Goal: Communication & Community: Participate in discussion

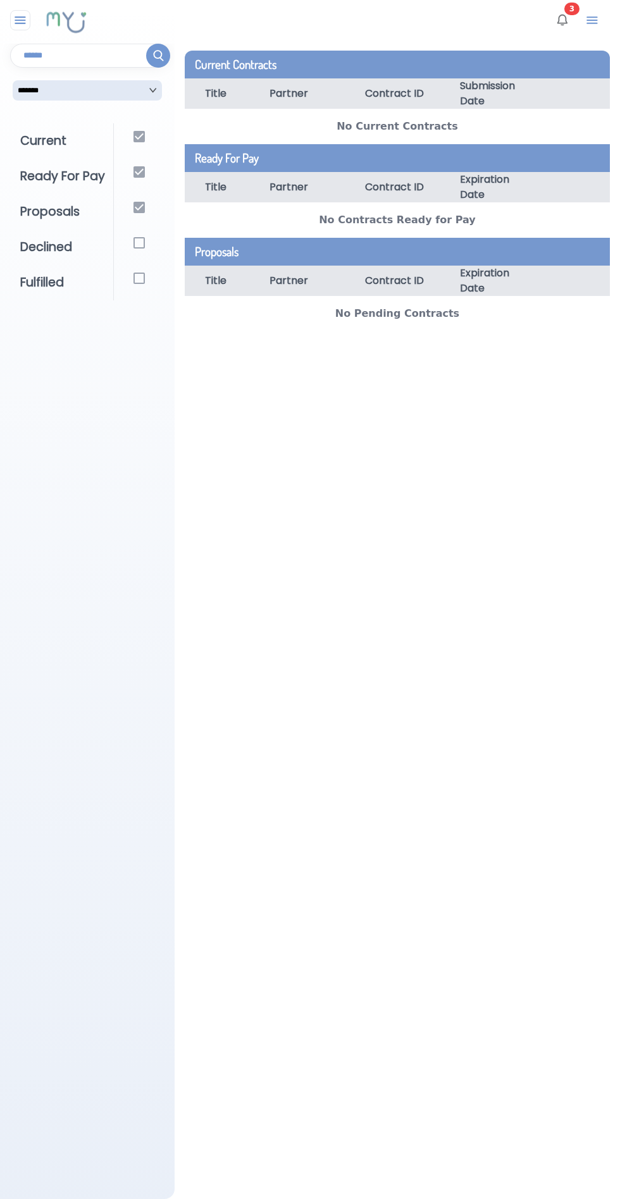
click at [19, 14] on img at bounding box center [21, 20] width 16 height 15
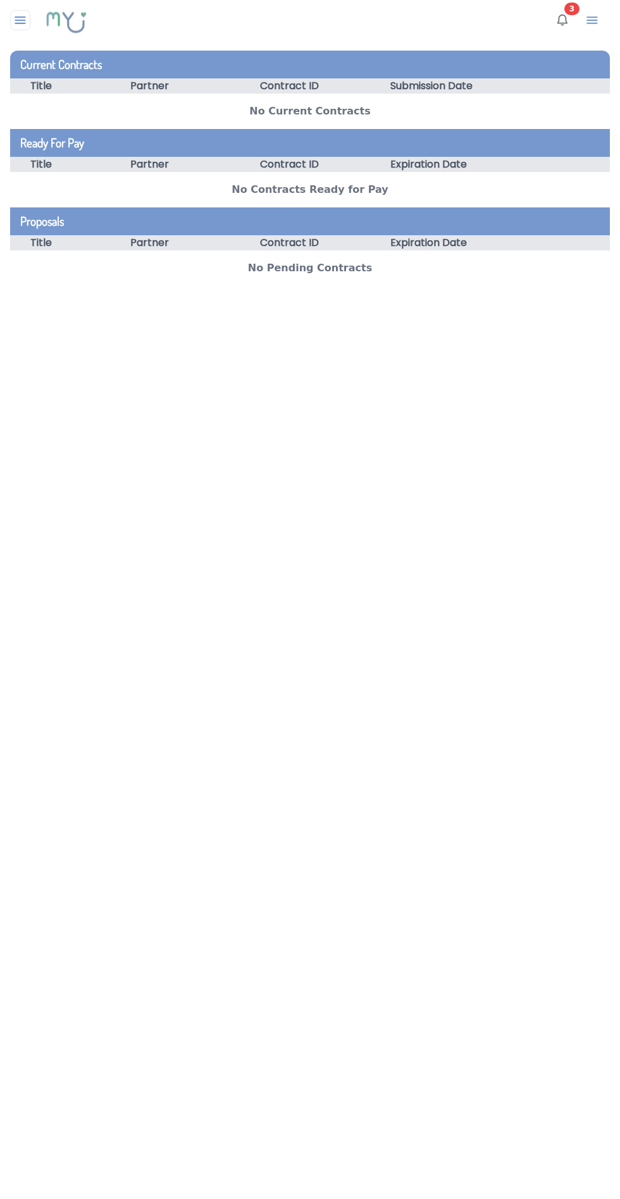
click at [20, 20] on img at bounding box center [21, 20] width 16 height 15
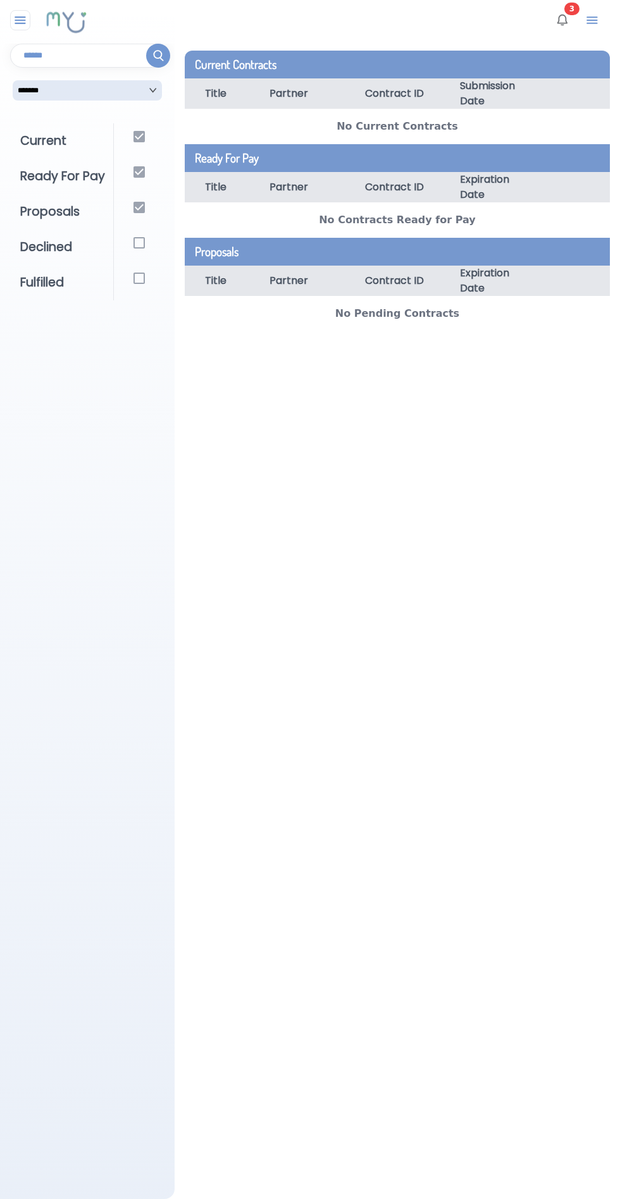
click at [562, 20] on img at bounding box center [562, 20] width 15 height 15
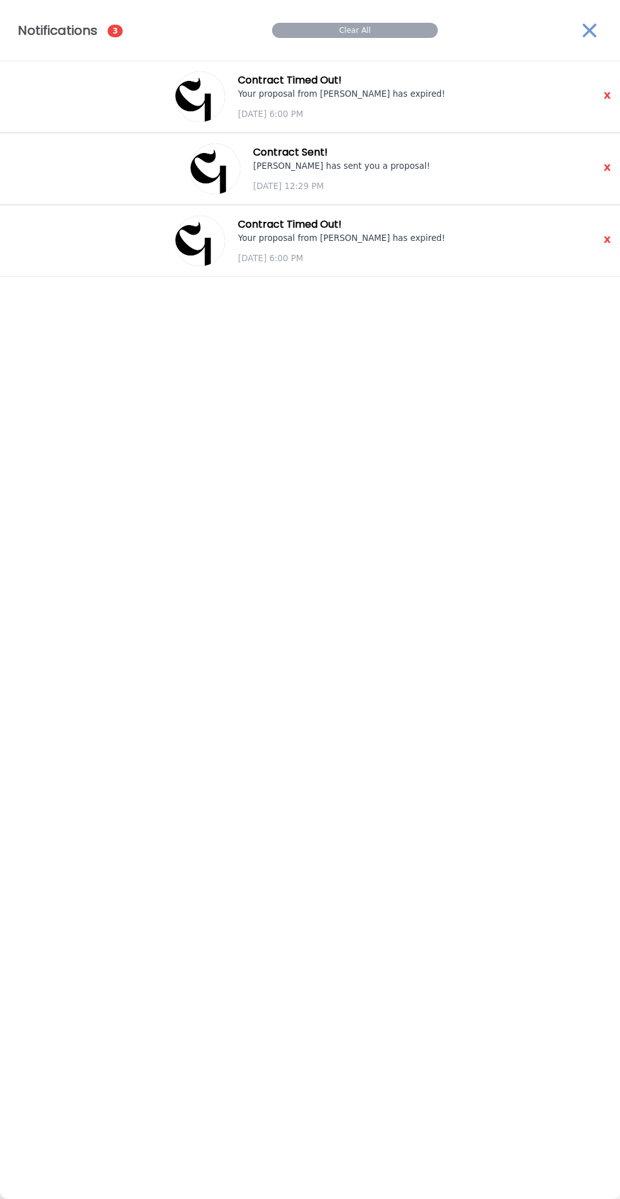
click at [391, 166] on p "Talia Brits has sent you a proposal!" at bounding box center [341, 166] width 177 height 13
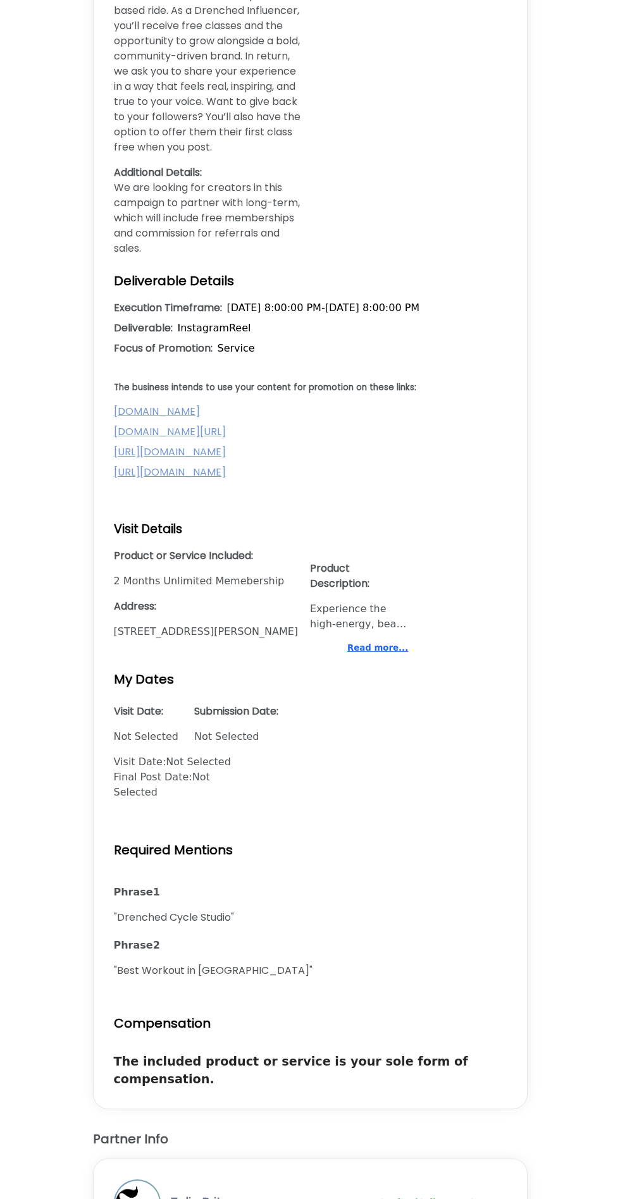
scroll to position [977, 0]
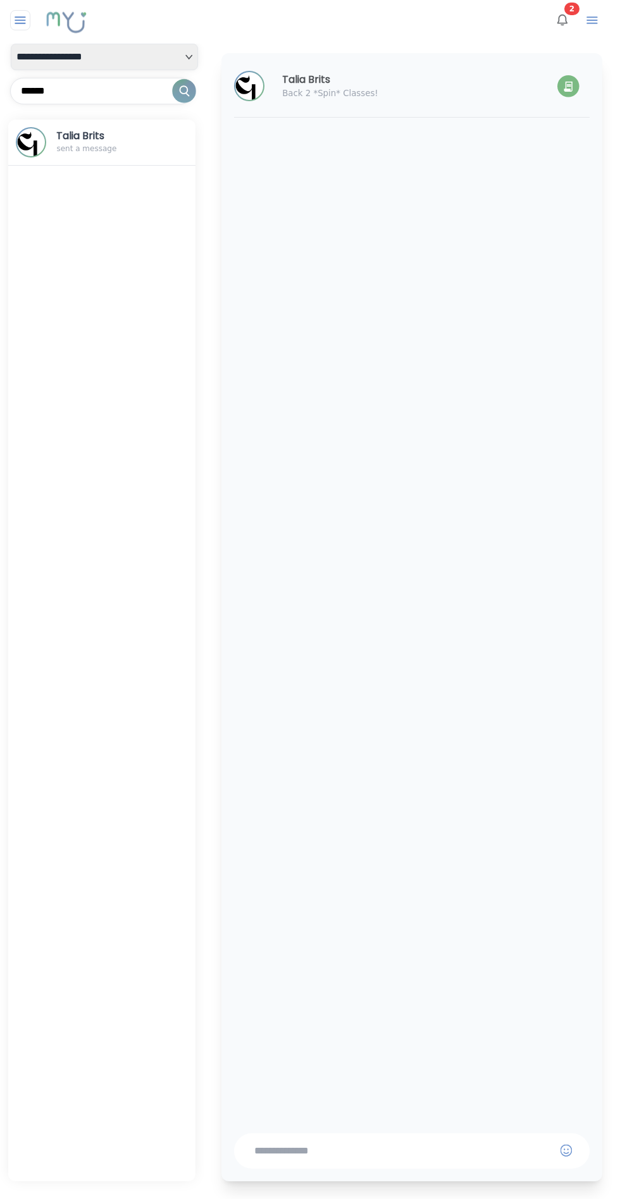
click at [358, 1159] on textarea at bounding box center [402, 1151] width 296 height 15
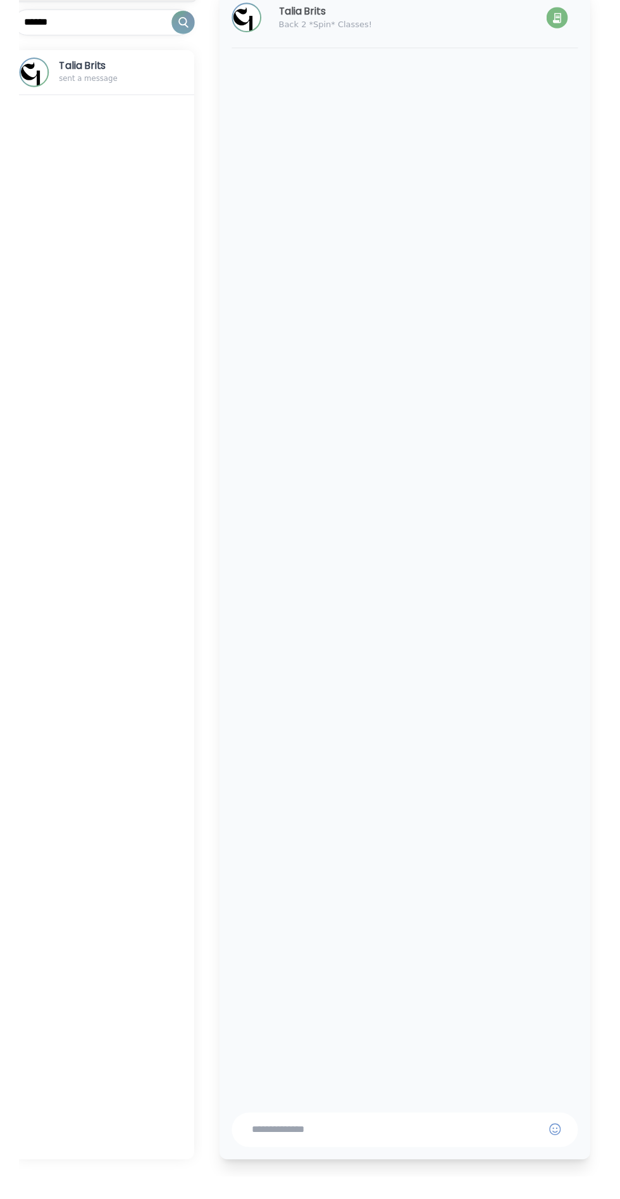
scroll to position [77, 0]
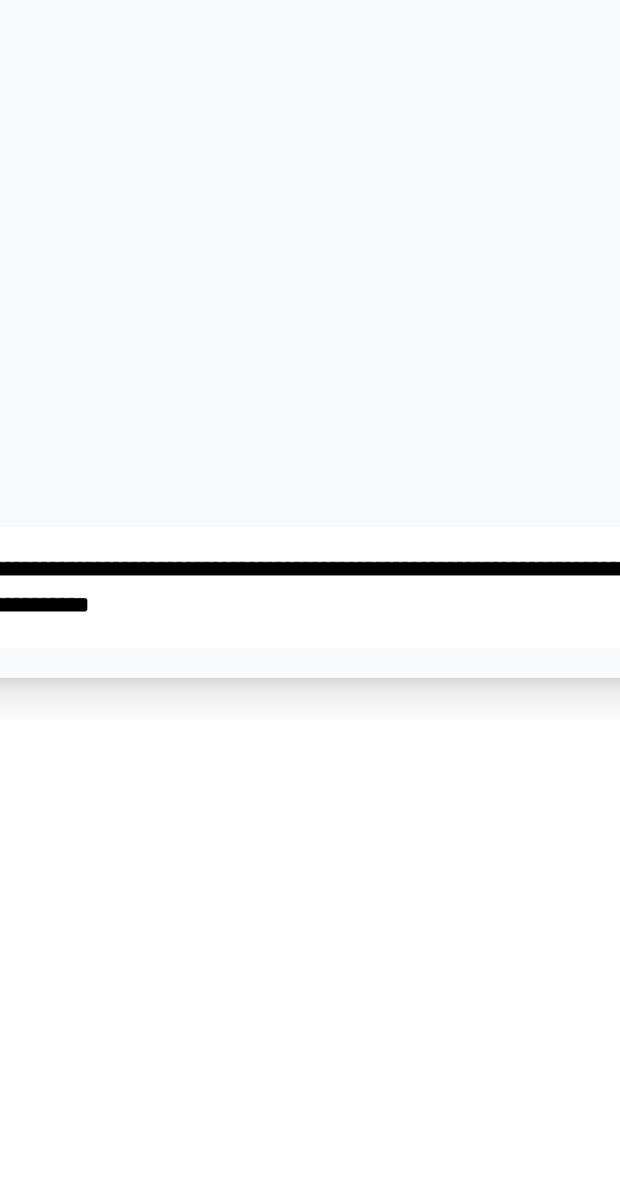
type textarea "**********"
